Goal: Check status

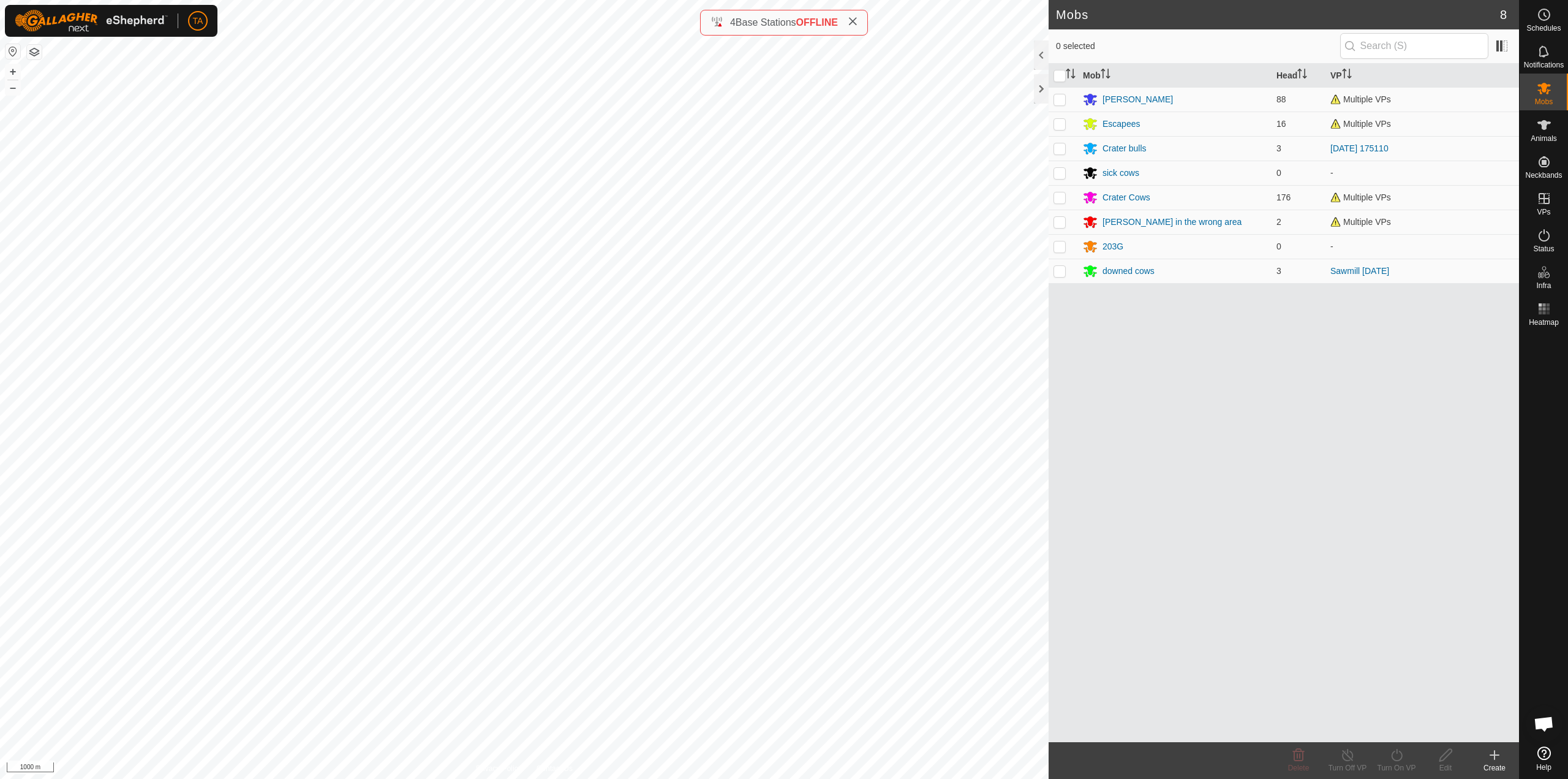
scroll to position [861, 0]
click at [1124, 194] on div "Crater Cows" at bounding box center [1126, 198] width 48 height 13
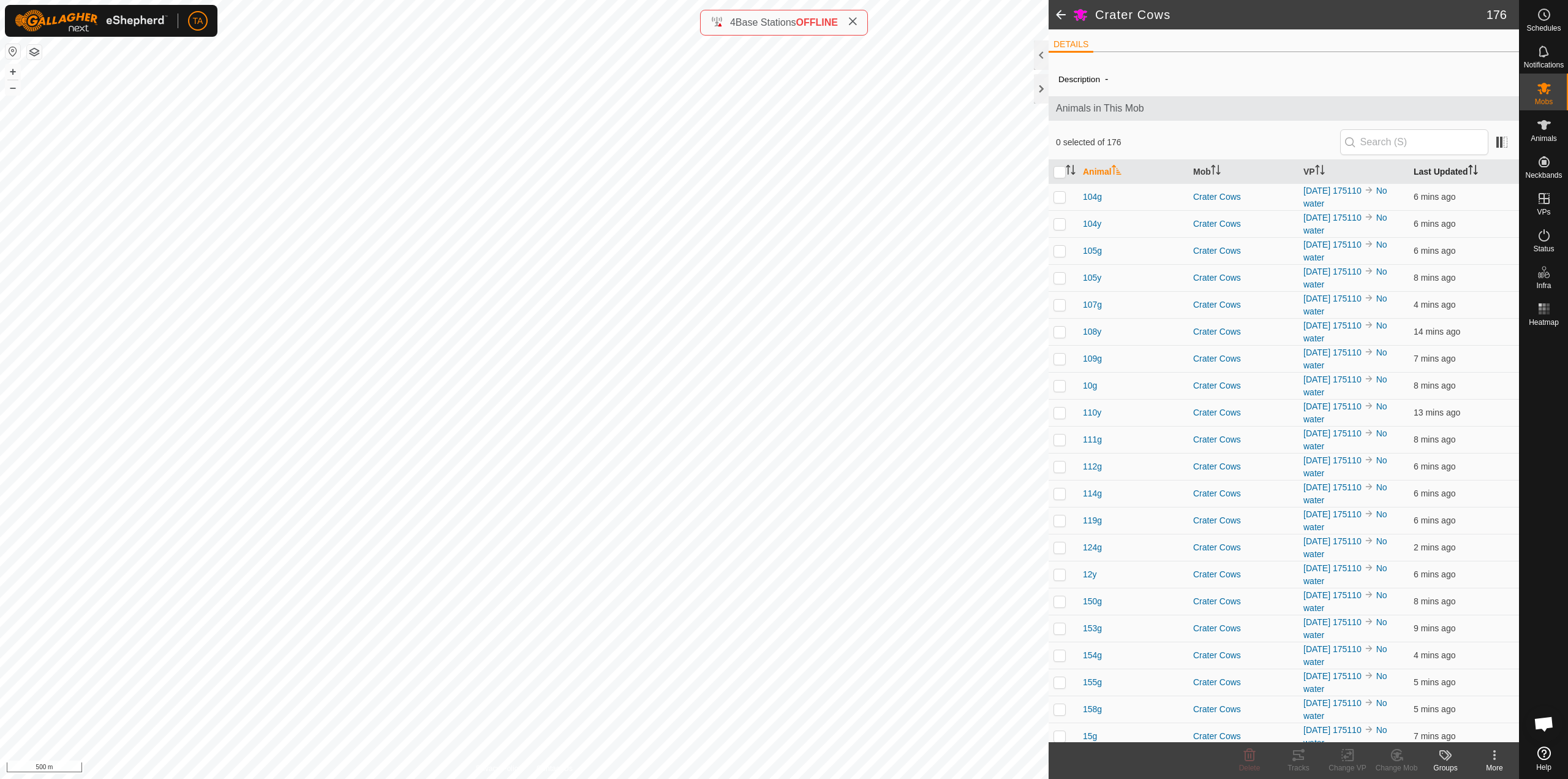
click at [1469, 170] on icon "Activate to sort" at bounding box center [1473, 169] width 10 height 10
click at [1058, 197] on div "Crater Cows 176 DETAILS Description - Animals in This Mob 0 selected of 176 Ani…" at bounding box center [759, 389] width 1519 height 779
click at [1059, 197] on p-checkbox at bounding box center [1059, 197] width 12 height 10
checkbox input "false"
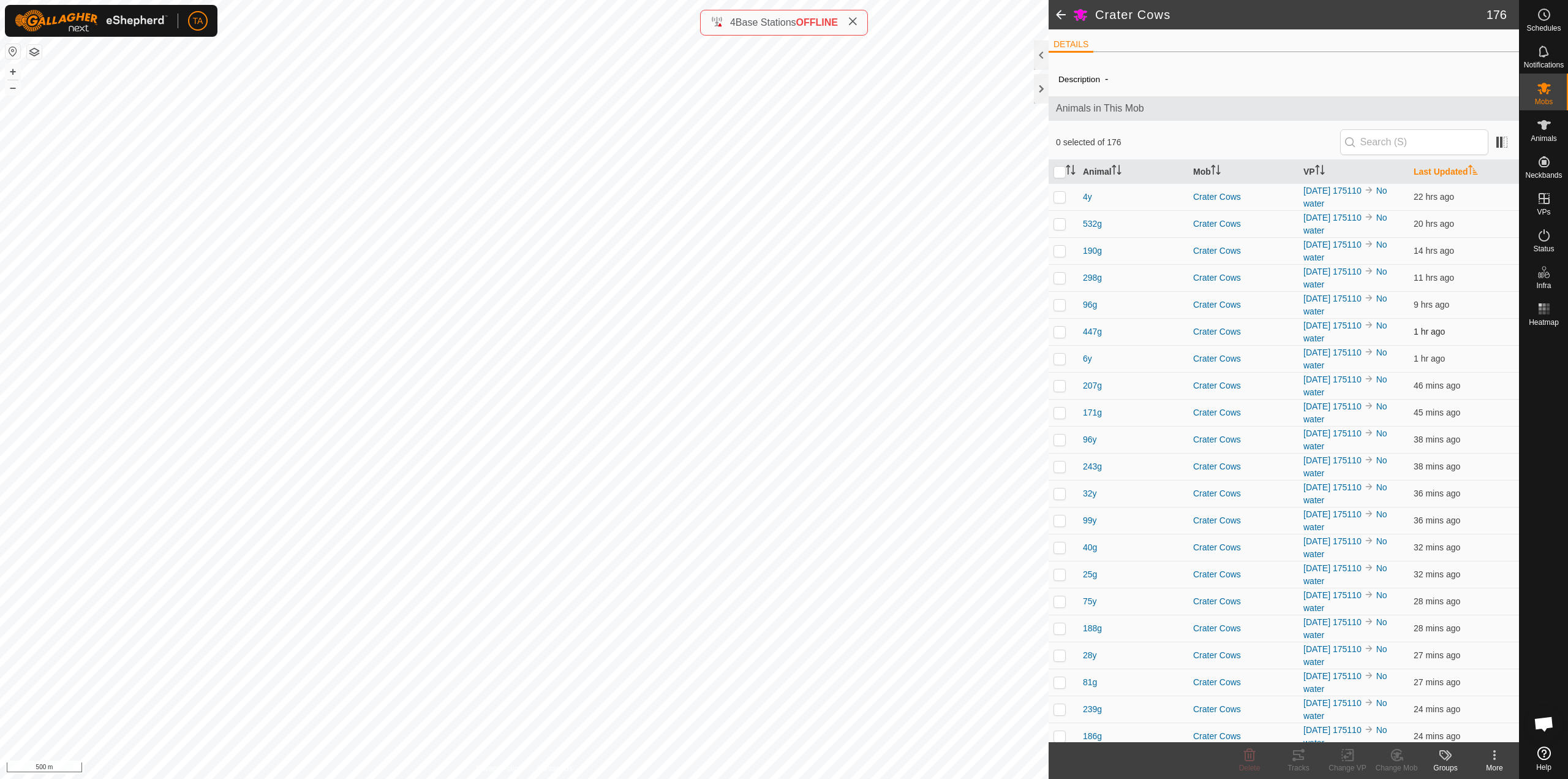
click at [1064, 331] on p-checkbox at bounding box center [1059, 331] width 12 height 10
click at [1058, 330] on p-checkbox at bounding box center [1059, 331] width 12 height 10
checkbox input "false"
click at [757, 30] on div "4 Base Stations OFFLINE" at bounding box center [784, 23] width 168 height 26
